Goal: Use online tool/utility

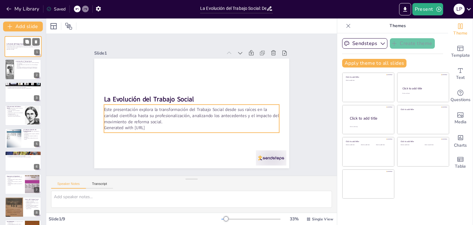
click at [21, 50] on p "Generated with [URL]" at bounding box center [22, 49] width 33 height 1
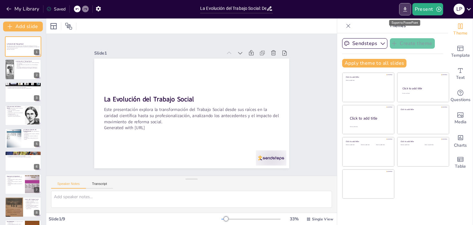
click at [408, 10] on icon "Export to PowerPoint" at bounding box center [405, 9] width 6 height 6
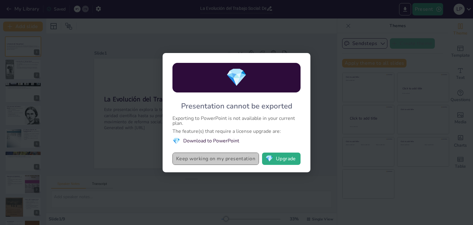
click at [223, 163] on button "Keep working on my presentation" at bounding box center [215, 158] width 86 height 12
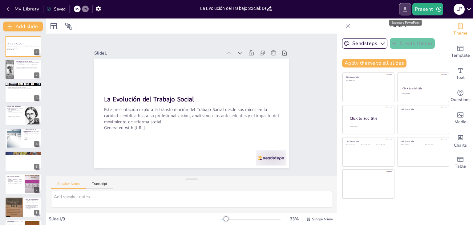
click at [405, 11] on icon "Export to PowerPoint" at bounding box center [405, 9] width 4 height 5
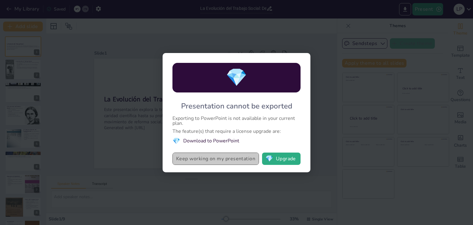
click at [241, 162] on button "Keep working on my presentation" at bounding box center [215, 158] width 86 height 12
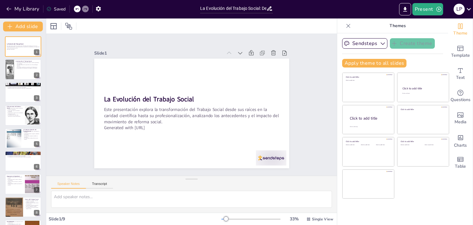
click at [49, 8] on icon at bounding box center [48, 8] width 5 height 5
click at [55, 8] on div "Saved" at bounding box center [55, 9] width 19 height 6
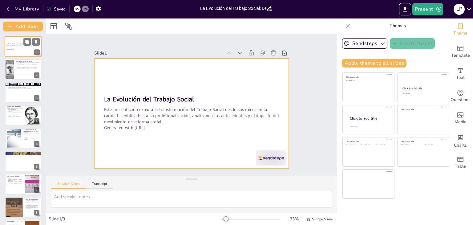
click at [21, 50] on div at bounding box center [23, 46] width 37 height 21
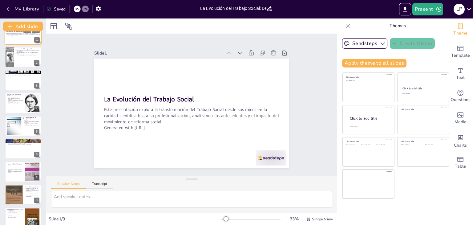
scroll to position [20, 0]
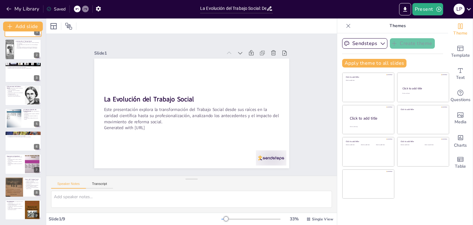
click at [21, 50] on div at bounding box center [23, 49] width 36 height 20
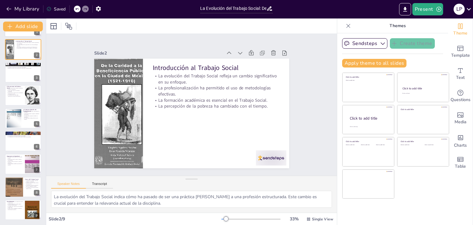
scroll to position [0, 0]
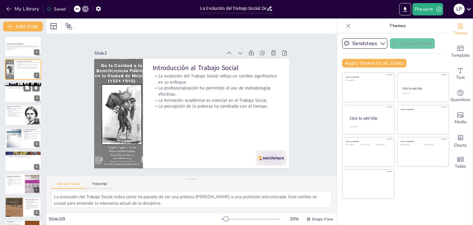
click at [18, 91] on div at bounding box center [23, 92] width 37 height 21
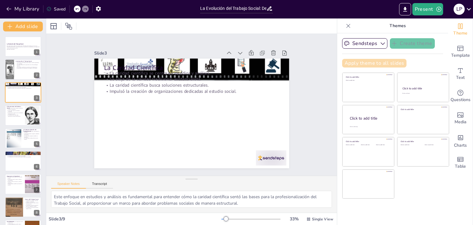
click at [356, 62] on button "Apply theme to all slides" at bounding box center [374, 63] width 64 height 9
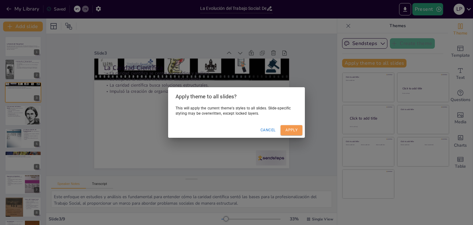
click at [291, 131] on button "Apply" at bounding box center [291, 130] width 22 height 10
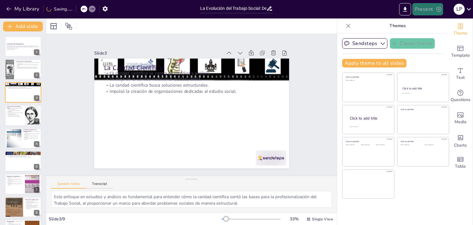
click at [432, 10] on button "Present" at bounding box center [427, 9] width 31 height 12
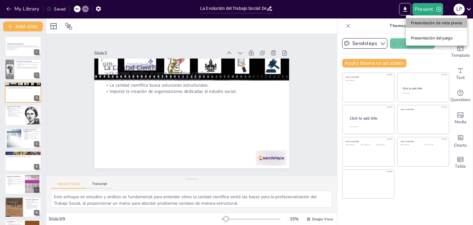
click at [433, 22] on font "Presentación de vista previa" at bounding box center [436, 23] width 51 height 5
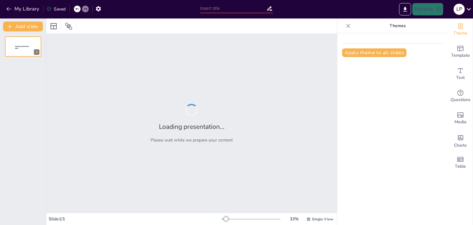
type input "La Evolución del Trabajo Social: De la Caridad Científica a la Profesionalizaci…"
